Goal: Transaction & Acquisition: Book appointment/travel/reservation

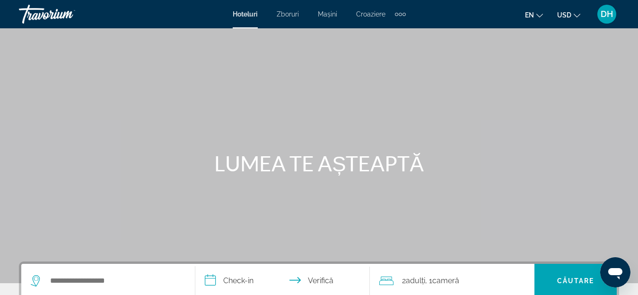
click at [324, 116] on div "Conținut principal" at bounding box center [319, 142] width 638 height 284
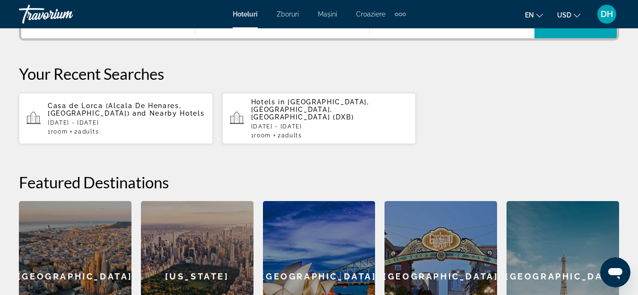
scroll to position [118, 0]
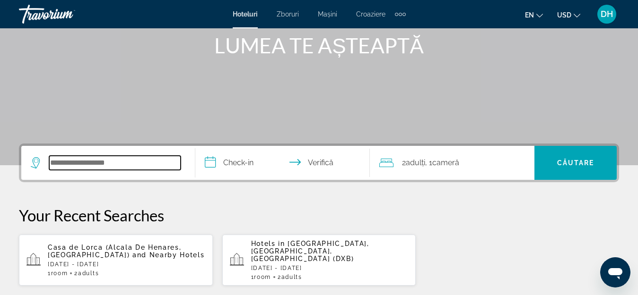
click at [78, 162] on input "Căutați destinație hotelieră" at bounding box center [114, 163] width 131 height 14
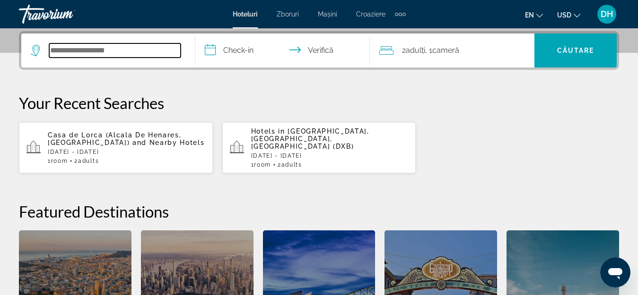
scroll to position [231, 0]
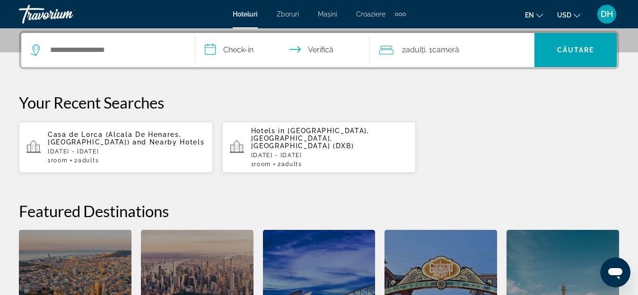
click at [60, 133] on span "Casa de Lorca (Alcala De Henares, [GEOGRAPHIC_DATA])" at bounding box center [114, 138] width 133 height 15
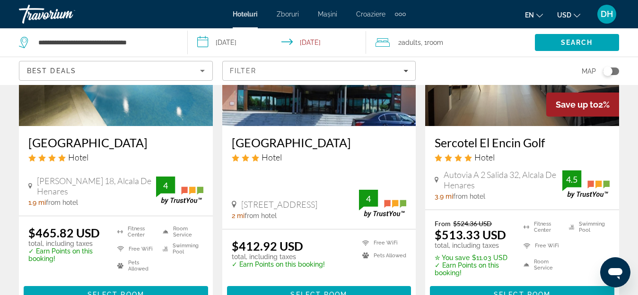
scroll to position [1229, 0]
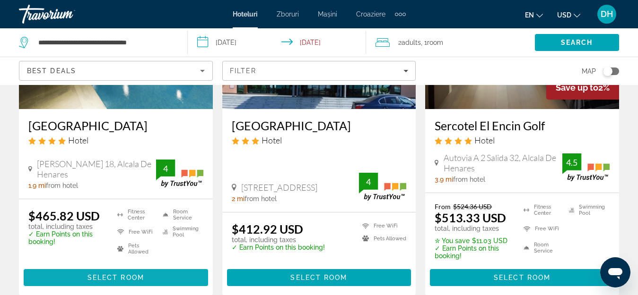
click at [101, 274] on span "Select Room" at bounding box center [115, 278] width 57 height 8
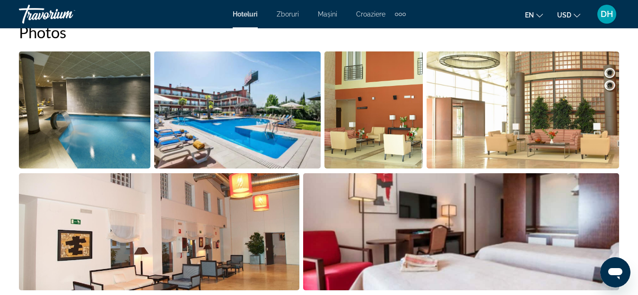
scroll to position [520, 0]
